Goal: Obtain resource: Download file/media

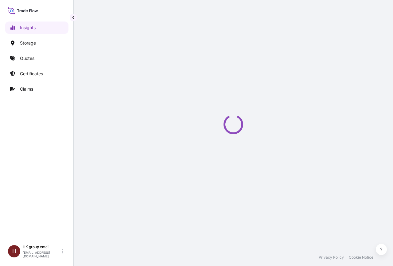
select select "2025"
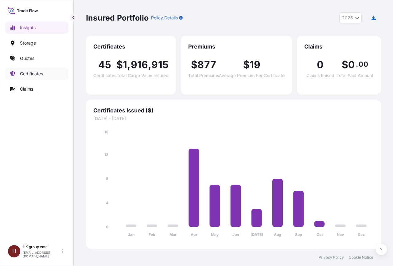
click at [28, 73] on p "Certificates" at bounding box center [31, 74] width 23 height 6
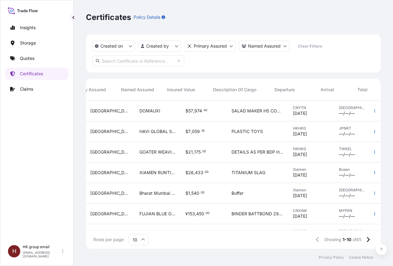
scroll to position [0, 236]
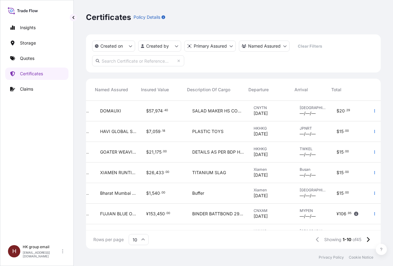
click at [110, 110] on span "DOMAUXI" at bounding box center [110, 111] width 21 height 6
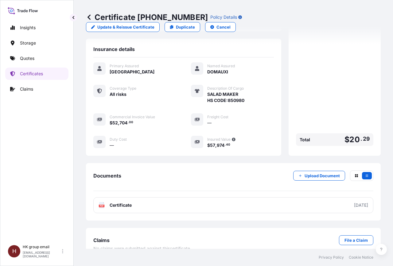
scroll to position [168, 0]
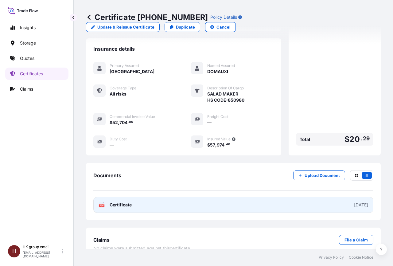
click at [119, 202] on span "Certificate" at bounding box center [121, 205] width 22 height 6
